Goal: Check status: Check status

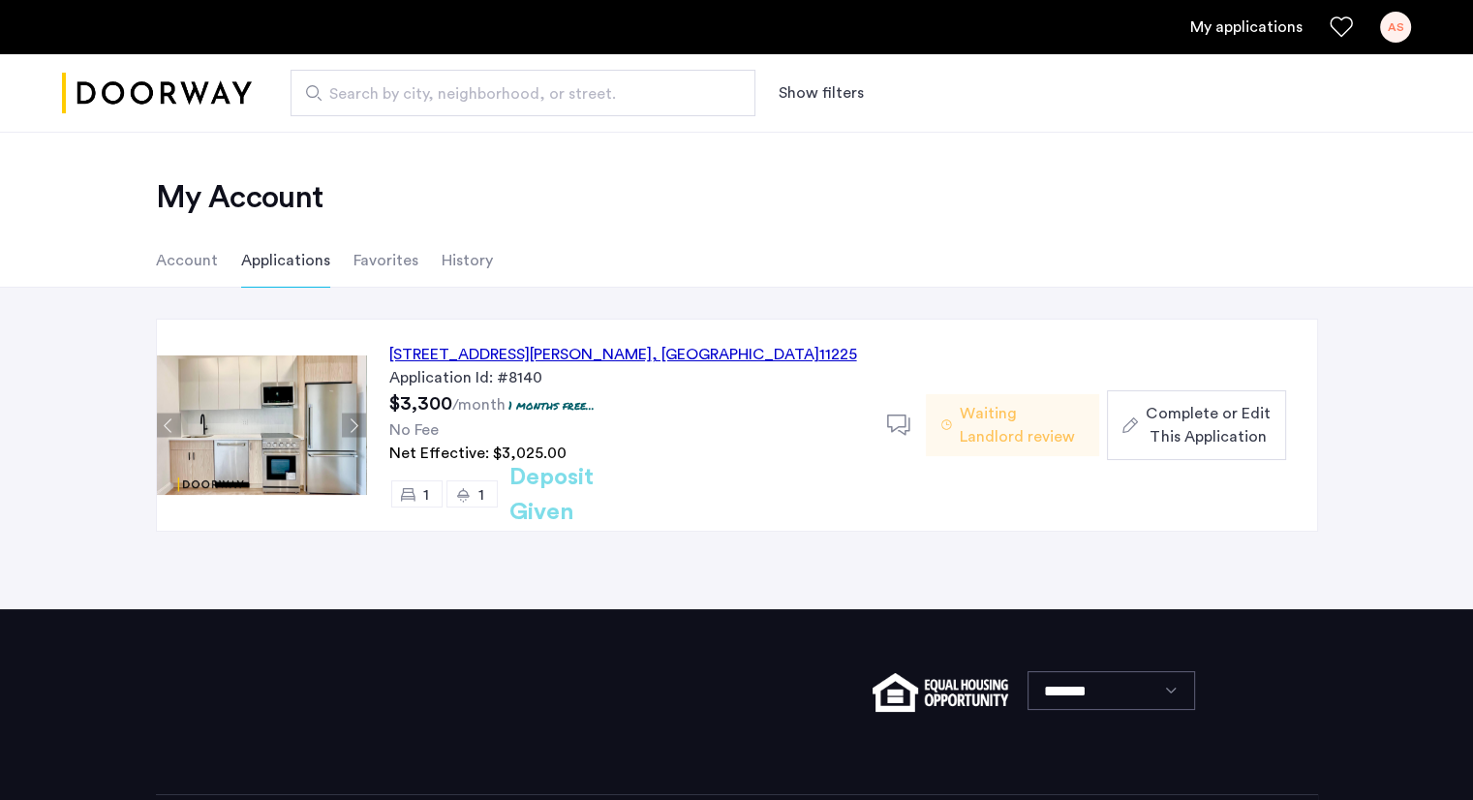
click at [625, 486] on h2 "Deposit Given" at bounding box center [586, 495] width 154 height 70
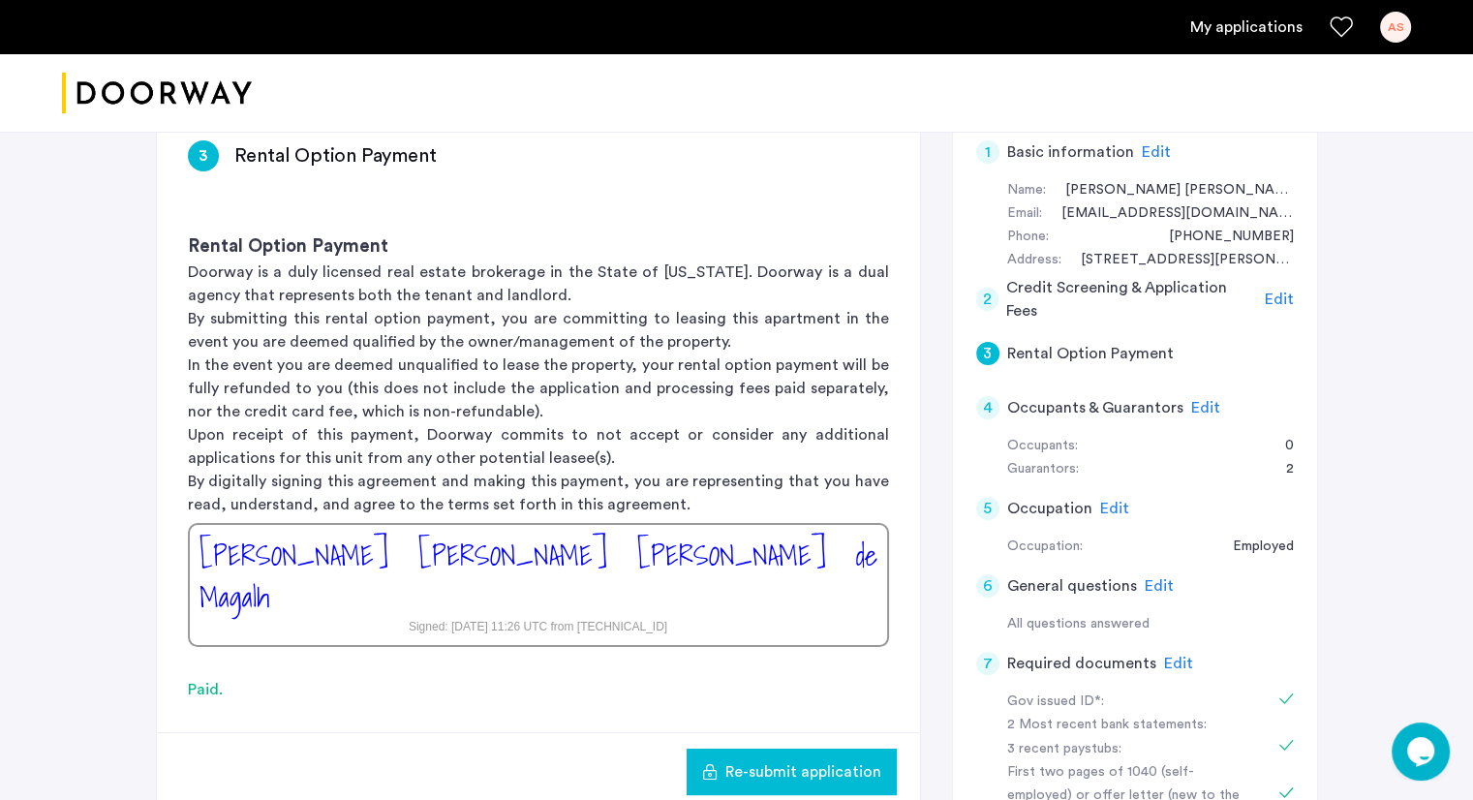
scroll to position [329, 0]
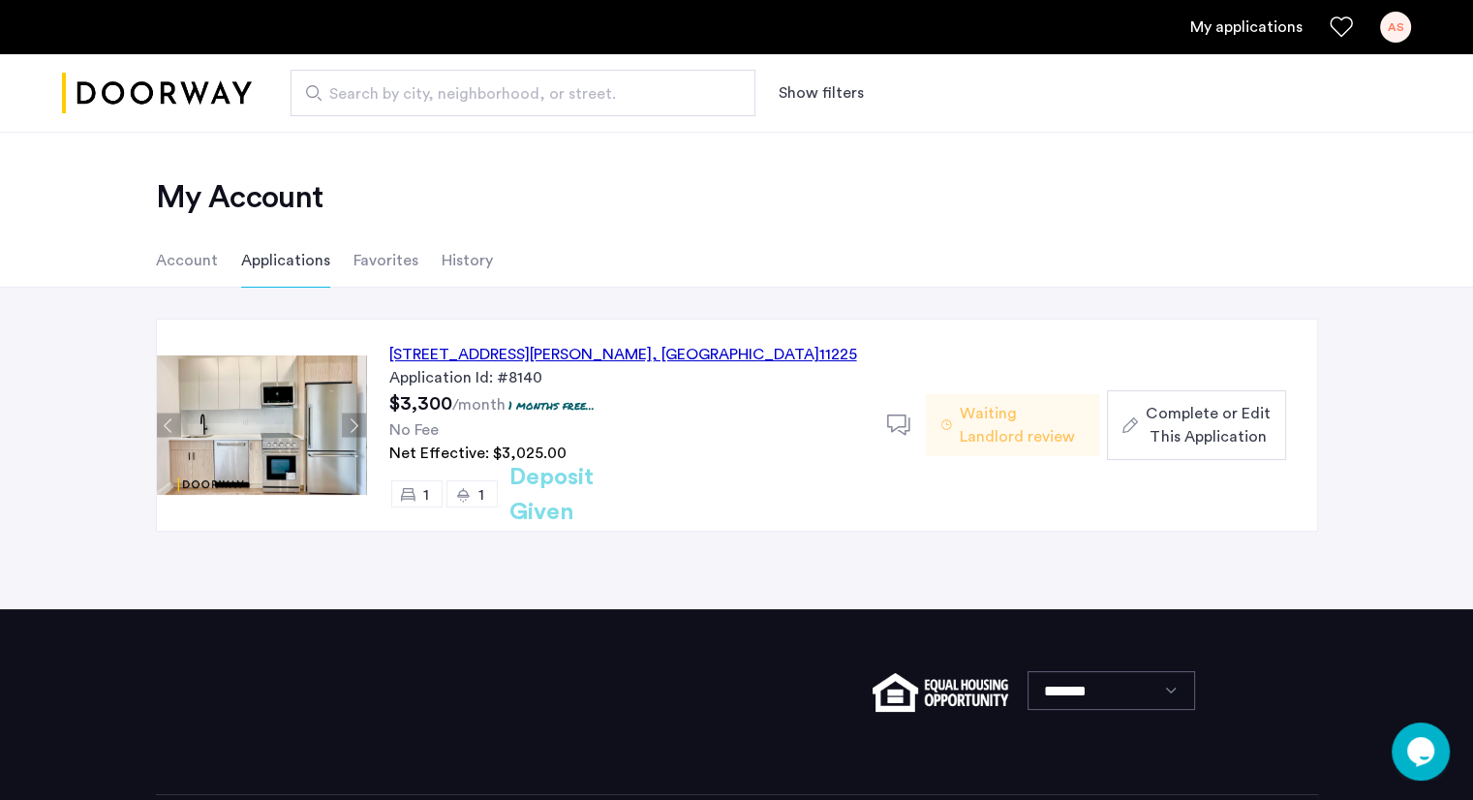
click at [1002, 411] on span "Waiting Landlord review" at bounding box center [1021, 425] width 124 height 46
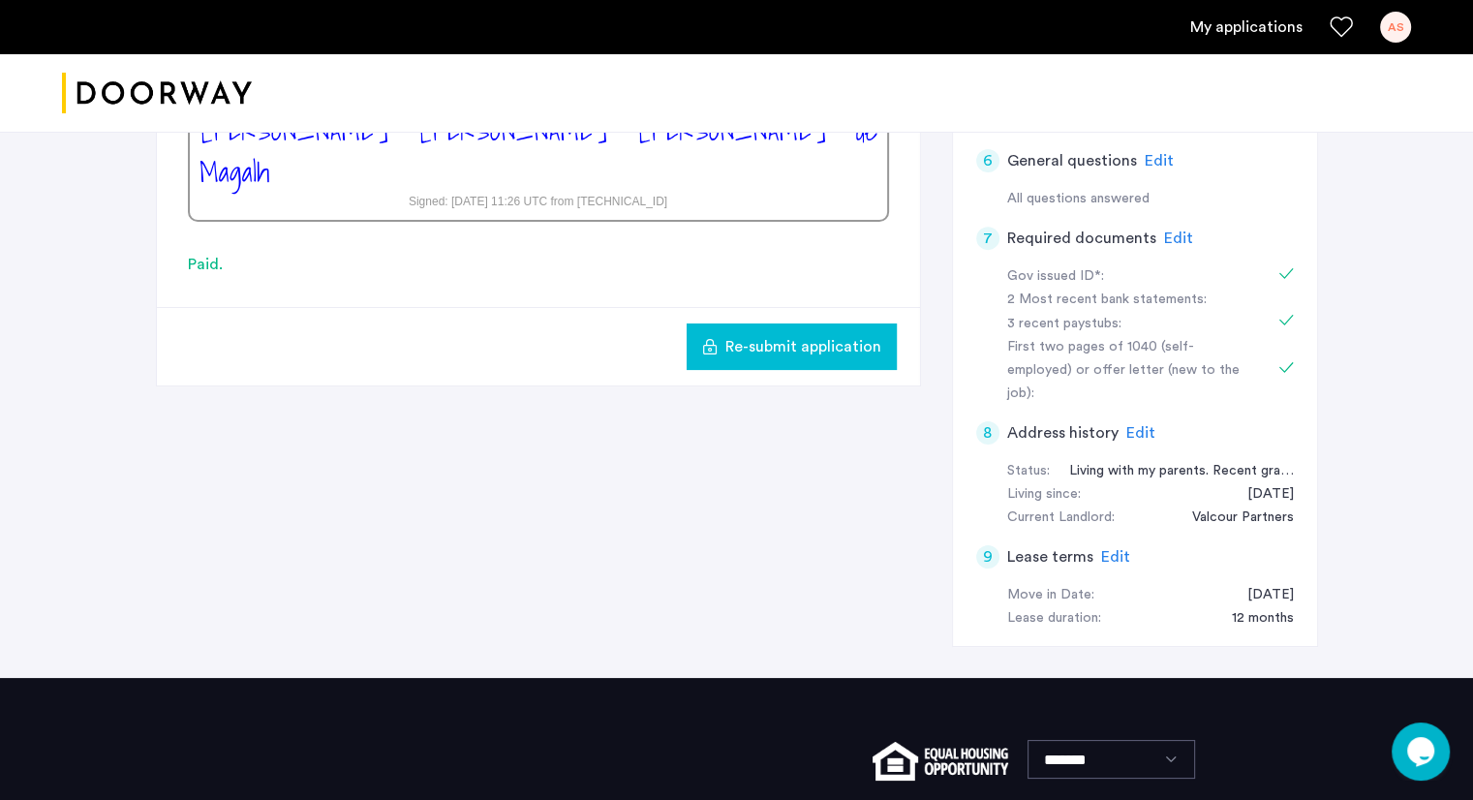
scroll to position [755, 0]
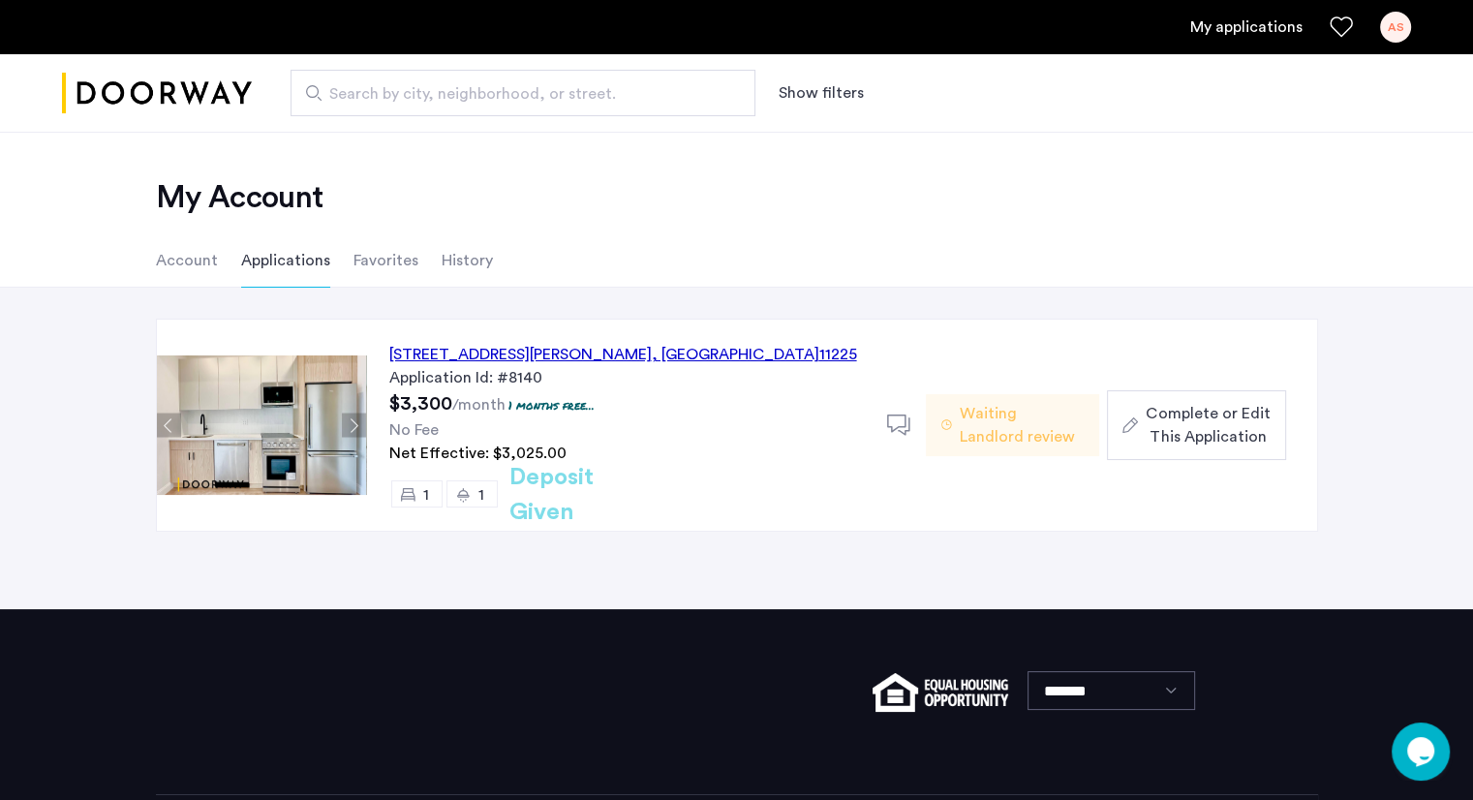
click at [189, 272] on li "Account" at bounding box center [187, 260] width 62 height 54
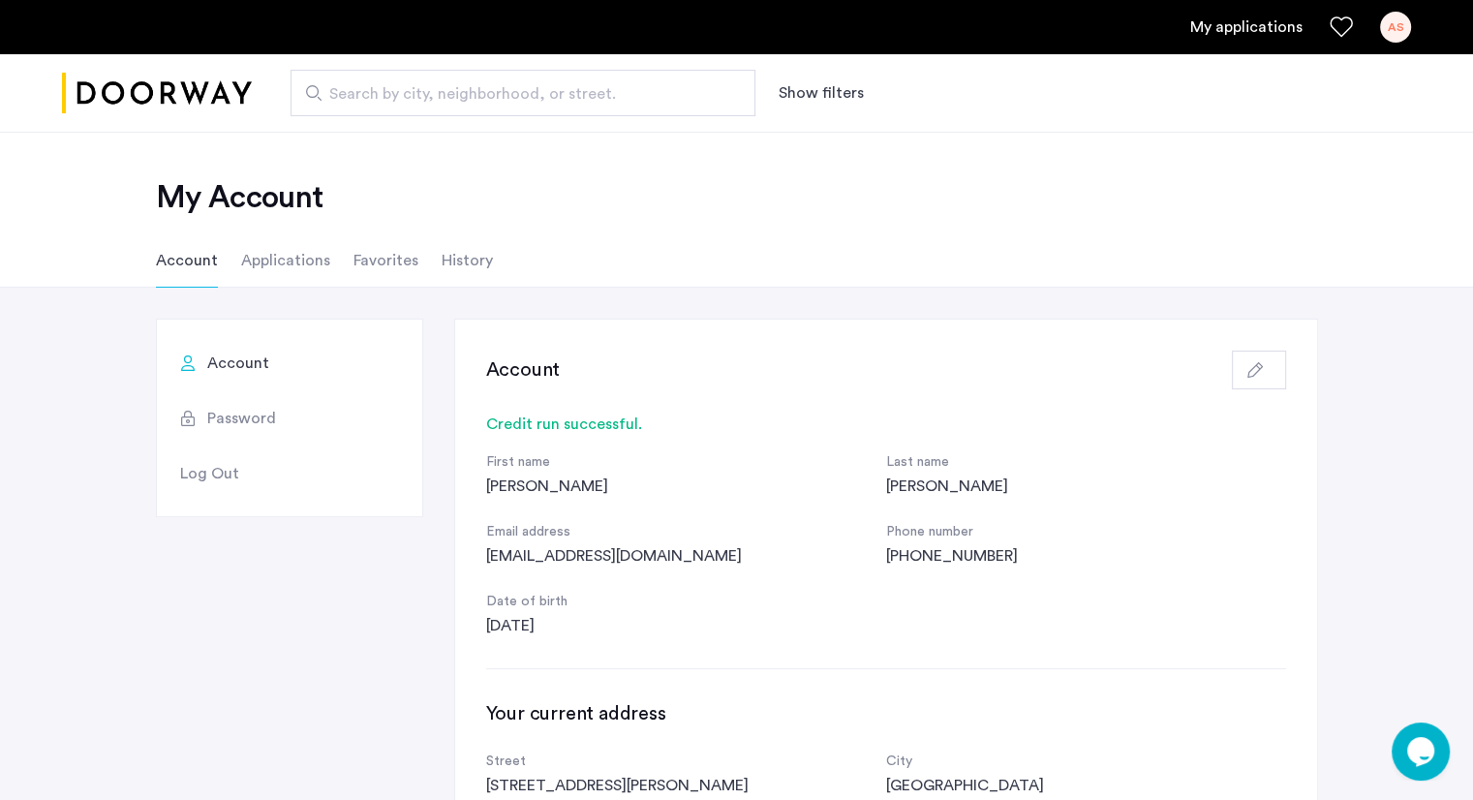
click at [287, 271] on li "Applications" at bounding box center [285, 260] width 89 height 54
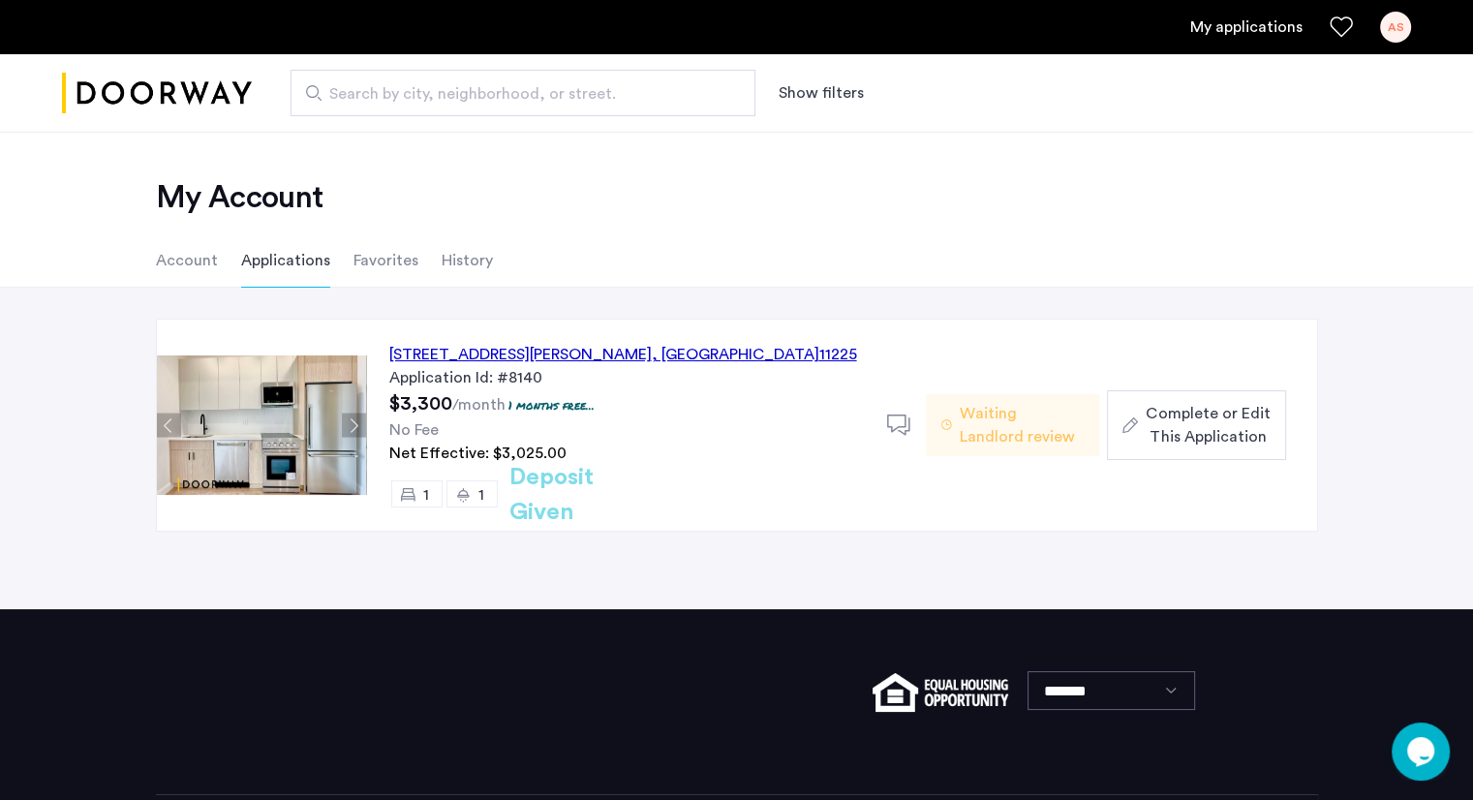
click at [596, 489] on h2 "Deposit Given" at bounding box center [586, 495] width 154 height 70
